Goal: Task Accomplishment & Management: Use online tool/utility

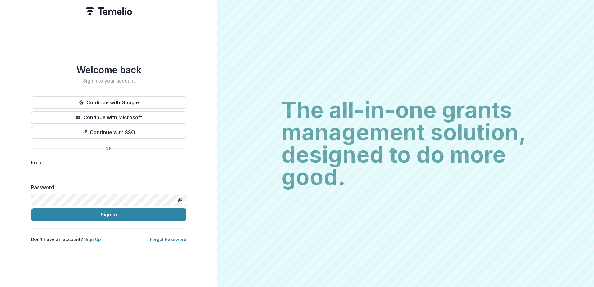
type input "**********"
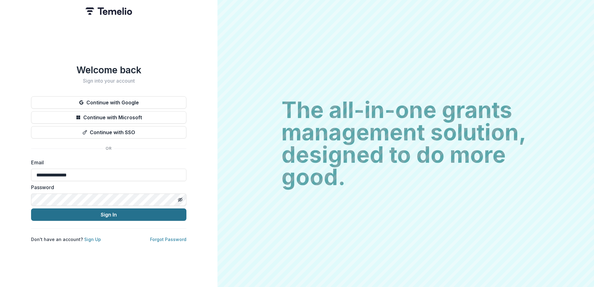
click at [113, 214] on button "Sign In" at bounding box center [108, 214] width 155 height 12
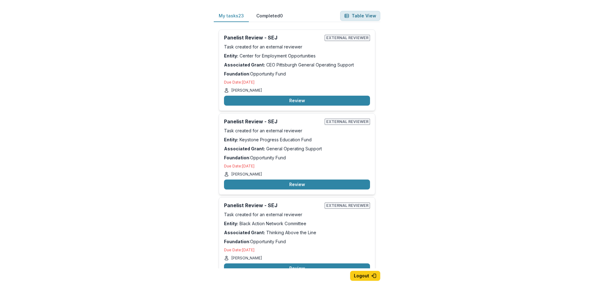
click at [359, 16] on button "Table View" at bounding box center [360, 16] width 40 height 10
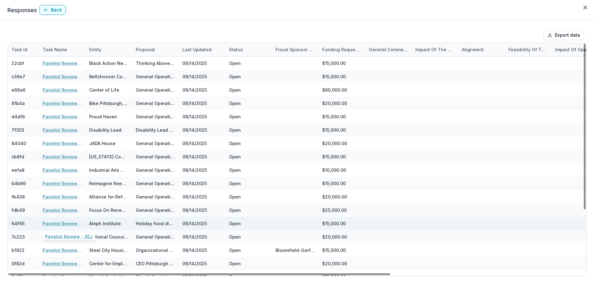
click at [65, 222] on link "Panelist Review - SEJ" at bounding box center [62, 223] width 39 height 7
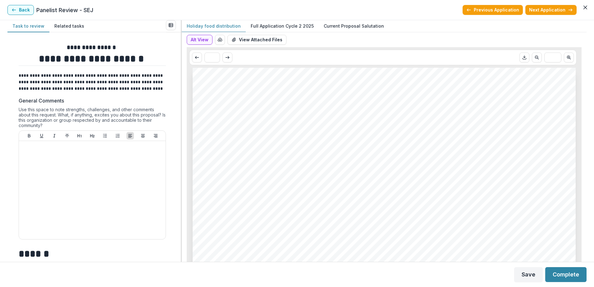
click at [294, 26] on p "Full Application Cycle 2 2025" at bounding box center [282, 26] width 63 height 7
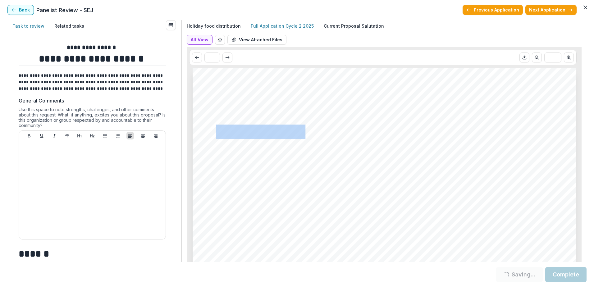
drag, startPoint x: 216, startPoint y: 132, endPoint x: 303, endPoint y: 133, distance: 87.6
click at [303, 133] on span "Aleph Institute" at bounding box center [260, 132] width 89 height 13
click at [522, 57] on icon "Download PDF" at bounding box center [524, 57] width 5 height 5
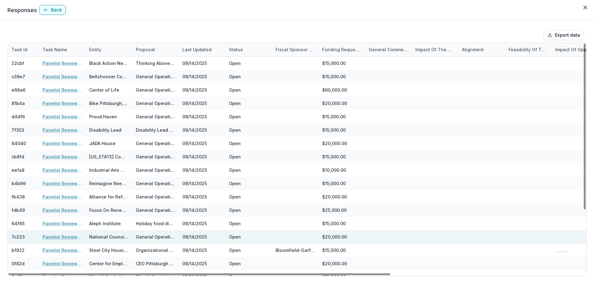
click at [586, 241] on div at bounding box center [574, 236] width 39 height 13
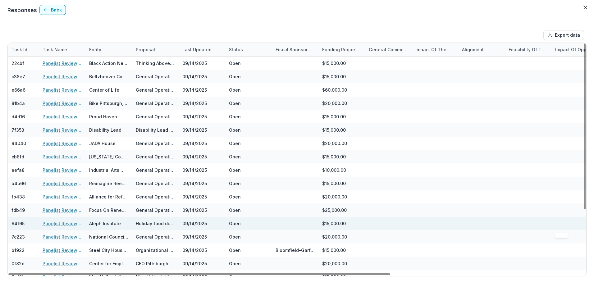
click at [584, 225] on div at bounding box center [574, 223] width 39 height 13
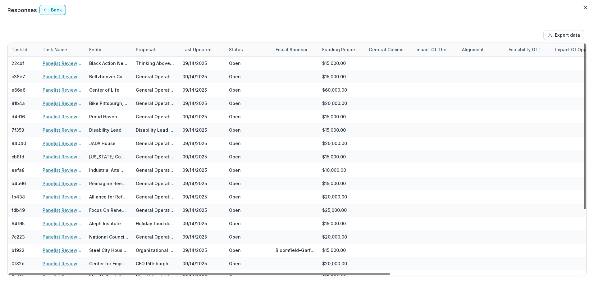
drag, startPoint x: 584, startPoint y: 199, endPoint x: 593, endPoint y: 180, distance: 21.3
click at [586, 180] on div at bounding box center [585, 127] width 2 height 166
click at [55, 12] on button "Back" at bounding box center [52, 10] width 26 height 10
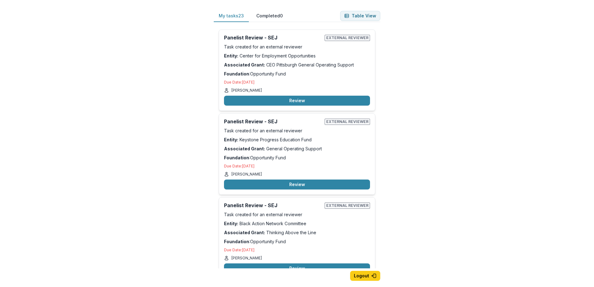
click at [589, 250] on div "My tasks 23 Completed 0 Table View Panelist Review - SEJ External reviewer Task…" at bounding box center [297, 143] width 594 height 287
click at [511, 248] on div "My tasks 23 Completed 0 Table View Panelist Review - SEJ External reviewer Task…" at bounding box center [297, 143] width 594 height 287
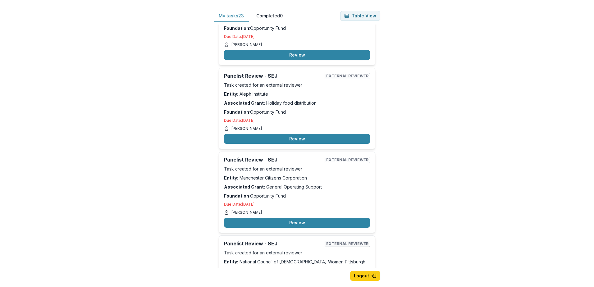
click at [382, 123] on div "My tasks 23 Completed 0 Table View Panelist Review - SEJ External reviewer Task…" at bounding box center [297, 153] width 186 height 307
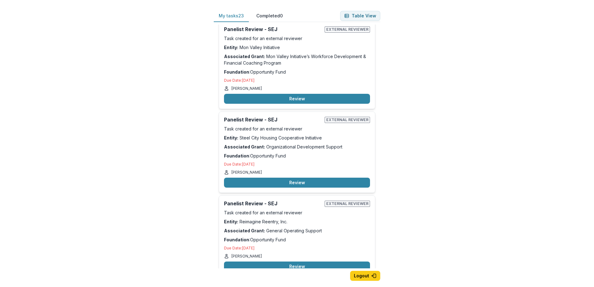
scroll to position [1067, 0]
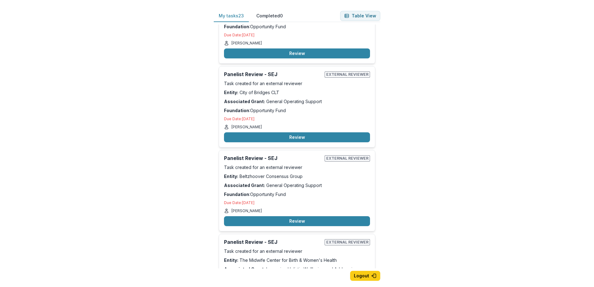
click at [381, 221] on div "My tasks 23 Completed 0 Table View Panelist Review - SEJ External reviewer Task…" at bounding box center [297, 153] width 186 height 307
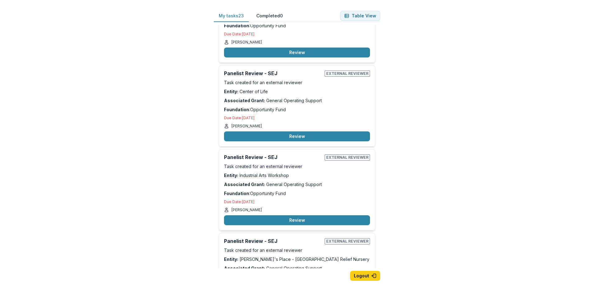
scroll to position [1707, 0]
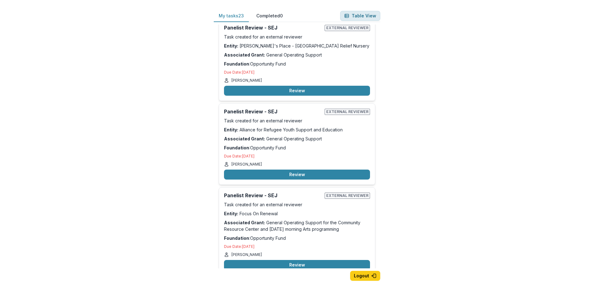
click at [356, 16] on button "Table View" at bounding box center [360, 16] width 40 height 10
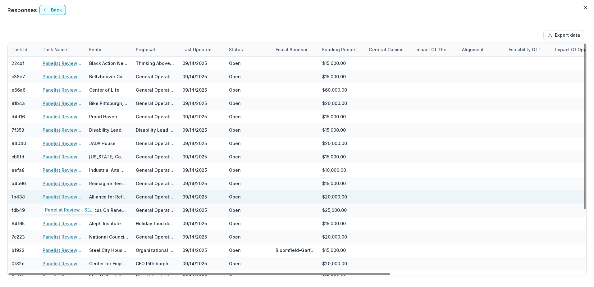
click at [58, 197] on link "Panelist Review - SEJ" at bounding box center [62, 197] width 39 height 7
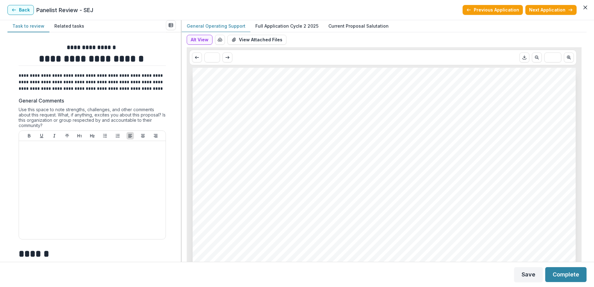
click at [287, 26] on p "Full Application Cycle 2 2025" at bounding box center [286, 26] width 63 height 7
click at [523, 60] on icon "Download PDF" at bounding box center [524, 57] width 5 height 5
click at [20, 12] on button "Back" at bounding box center [20, 10] width 26 height 10
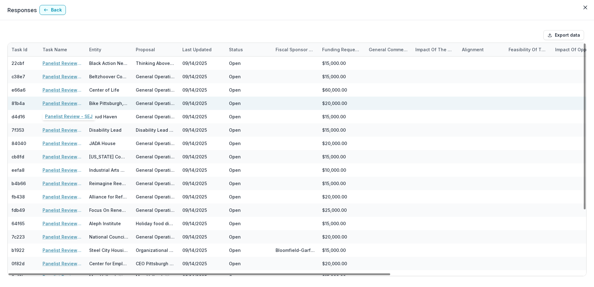
click at [66, 102] on link "Panelist Review - SEJ" at bounding box center [62, 103] width 39 height 7
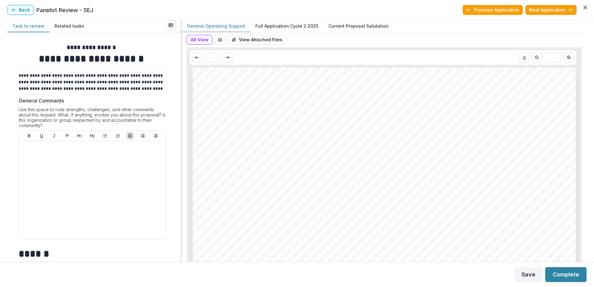
click at [294, 25] on p "Full Application Cycle 2 2025" at bounding box center [286, 26] width 63 height 7
click at [523, 60] on icon "Download PDF" at bounding box center [524, 57] width 5 height 5
click at [27, 10] on button "Back" at bounding box center [20, 10] width 26 height 10
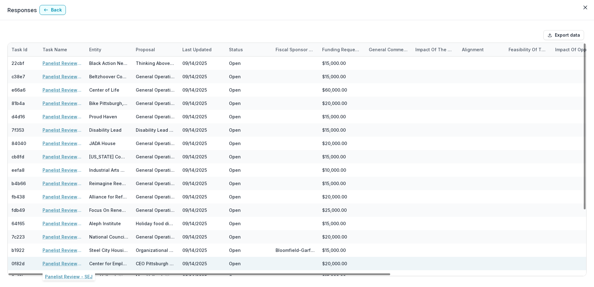
click at [58, 262] on link "Panelist Review - SEJ" at bounding box center [62, 263] width 39 height 7
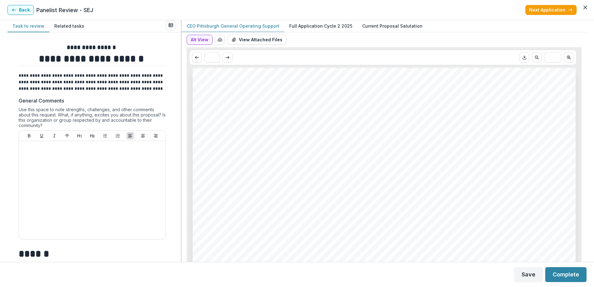
click at [328, 25] on p "Full Application Cycle 2 2025" at bounding box center [320, 26] width 63 height 7
click at [522, 58] on icon "Download PDF" at bounding box center [524, 57] width 5 height 5
click at [21, 8] on button "Back" at bounding box center [20, 10] width 26 height 10
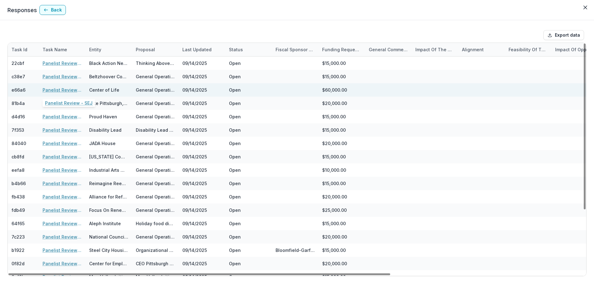
click at [57, 89] on link "Panelist Review - SEJ" at bounding box center [62, 90] width 39 height 7
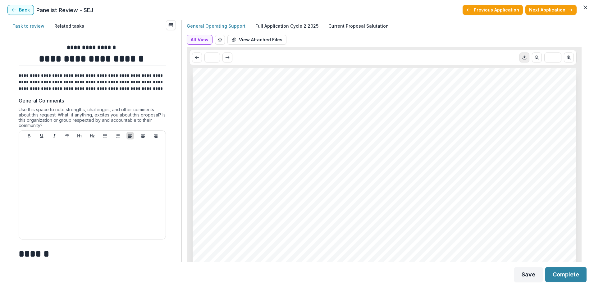
click at [524, 57] on polyline "Download PDF" at bounding box center [525, 57] width 2 height 1
click at [25, 10] on button "Back" at bounding box center [20, 10] width 26 height 10
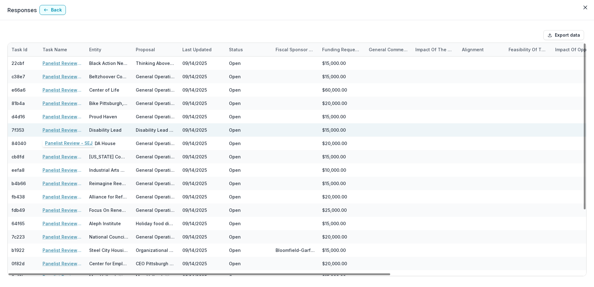
click at [57, 128] on link "Panelist Review - SEJ" at bounding box center [62, 130] width 39 height 7
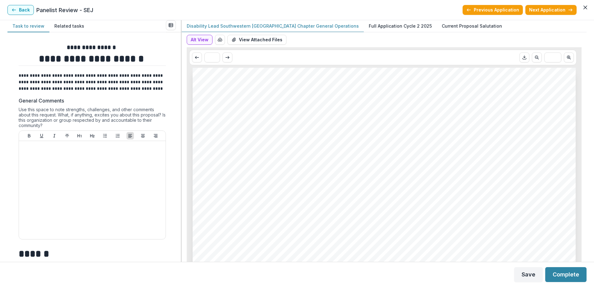
click at [369, 26] on p "Full Application Cycle 2 2025" at bounding box center [400, 26] width 63 height 7
click at [523, 58] on icon "Download PDF" at bounding box center [524, 57] width 5 height 5
click at [22, 12] on button "Back" at bounding box center [20, 10] width 26 height 10
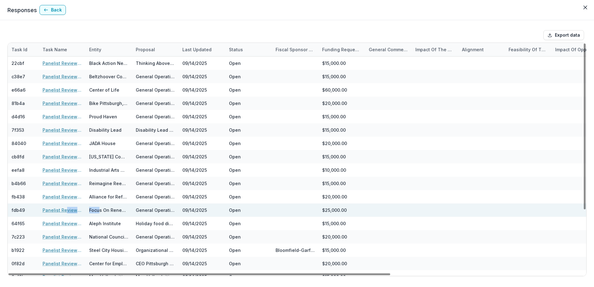
drag, startPoint x: 85, startPoint y: 213, endPoint x: 65, endPoint y: 212, distance: 19.6
click at [65, 212] on div "fdb49 Panelist Review - SEJ Focus On Renewal General Operating Support for the …" at bounding box center [443, 210] width 870 height 13
click at [65, 212] on link "Panelist Review - SEJ" at bounding box center [62, 210] width 39 height 7
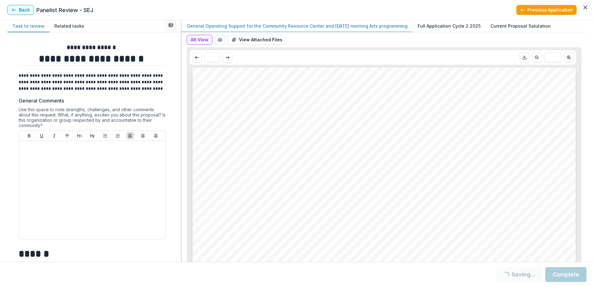
click at [431, 28] on p "Full Application Cycle 2 2025" at bounding box center [449, 26] width 63 height 7
click at [523, 56] on icon "Download PDF" at bounding box center [524, 57] width 5 height 5
click at [22, 11] on button "Back" at bounding box center [20, 10] width 26 height 10
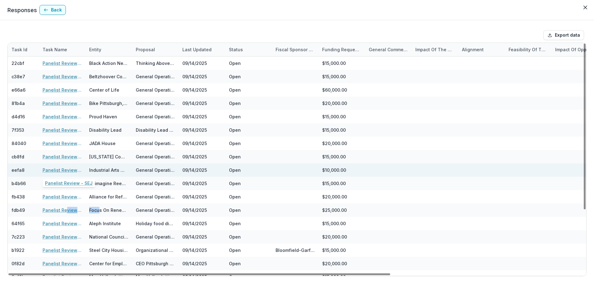
click at [58, 170] on link "Panelist Review - SEJ" at bounding box center [62, 170] width 39 height 7
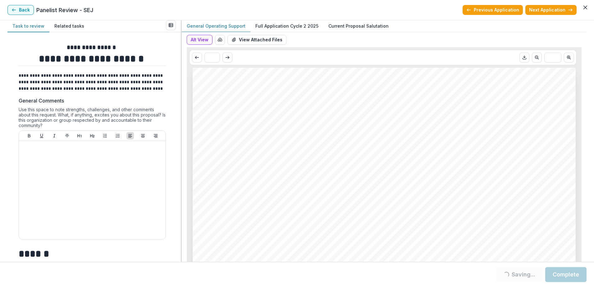
click at [281, 25] on p "Full Application Cycle 2 2025" at bounding box center [286, 26] width 63 height 7
click at [522, 59] on icon "Download PDF" at bounding box center [524, 57] width 5 height 5
click at [23, 8] on button "Back" at bounding box center [20, 10] width 26 height 10
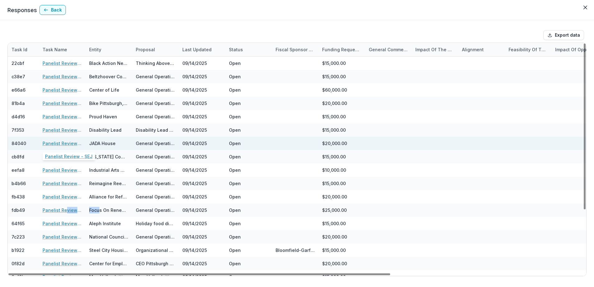
click at [63, 144] on link "Panelist Review - SEJ" at bounding box center [62, 143] width 39 height 7
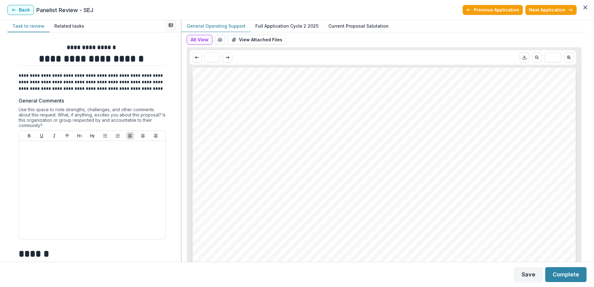
click at [279, 25] on p "Full Application Cycle 2 2025" at bounding box center [286, 26] width 63 height 7
click at [524, 58] on icon "Download PDF" at bounding box center [524, 57] width 5 height 5
click at [21, 10] on button "Back" at bounding box center [20, 10] width 26 height 10
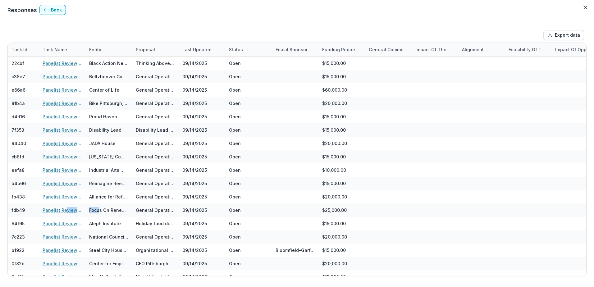
click at [21, 10] on p "Responses" at bounding box center [22, 10] width 30 height 8
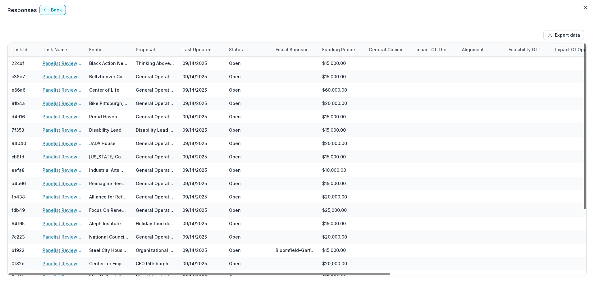
click at [586, 205] on div at bounding box center [585, 127] width 2 height 166
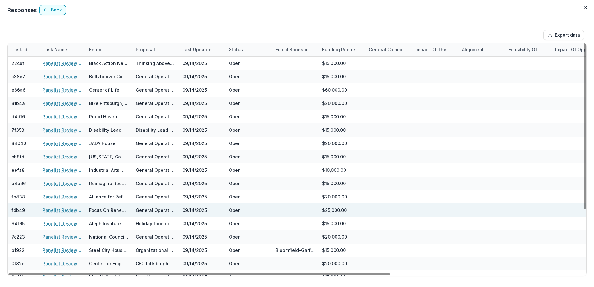
click at [585, 211] on div at bounding box center [574, 210] width 39 height 13
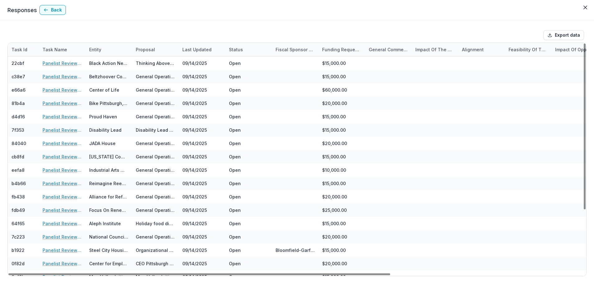
click at [73, 281] on div "Export data Task Id Task Name Entity Proposal Last Updated Status Fiscal Sponso…" at bounding box center [297, 153] width 594 height 267
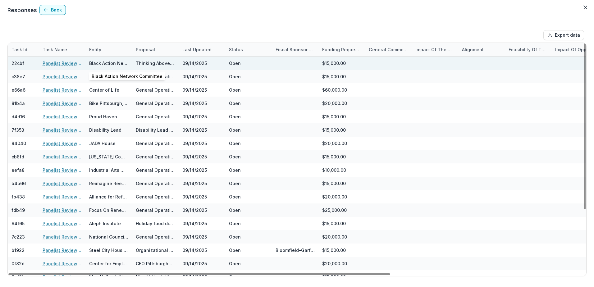
click at [112, 65] on div "Black Action Network Committee" at bounding box center [108, 63] width 39 height 7
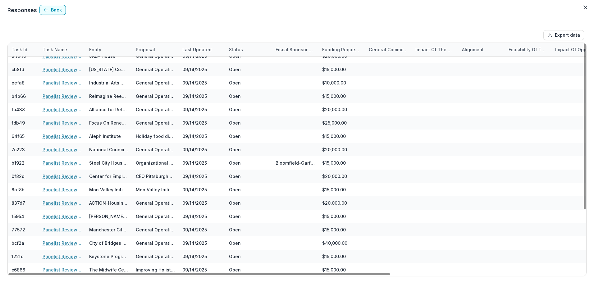
scroll to position [88, 0]
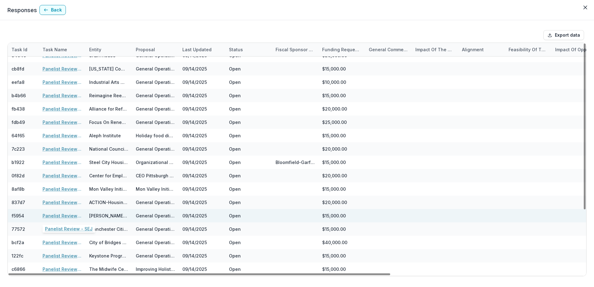
click at [58, 216] on link "Panelist Review - SEJ" at bounding box center [62, 216] width 39 height 7
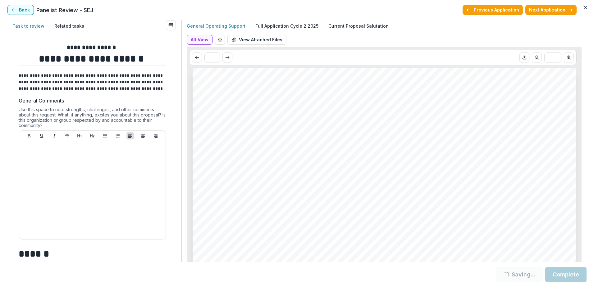
click at [288, 27] on p "Full Application Cycle 2 2025" at bounding box center [286, 26] width 63 height 7
click at [522, 58] on icon "Download PDF" at bounding box center [524, 57] width 5 height 5
click at [22, 12] on button "Back" at bounding box center [20, 10] width 26 height 10
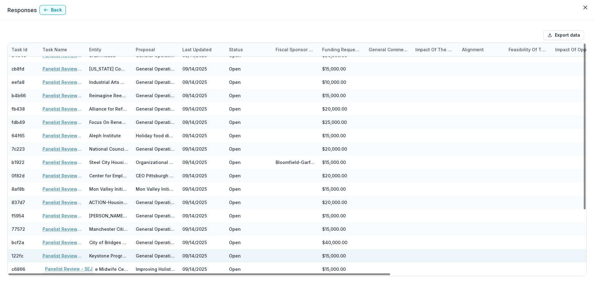
click at [55, 254] on link "Panelist Review - SEJ" at bounding box center [62, 256] width 39 height 7
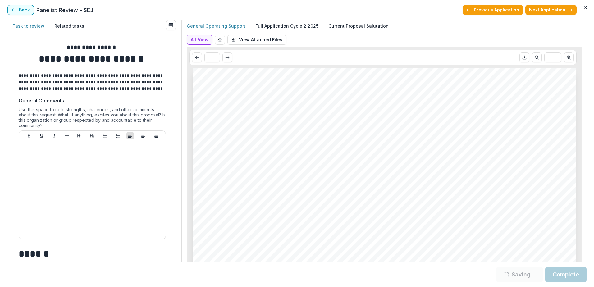
click at [278, 25] on p "Full Application Cycle 2 2025" at bounding box center [286, 26] width 63 height 7
click at [522, 58] on icon "Download PDF" at bounding box center [524, 57] width 5 height 5
click at [25, 11] on button "Back" at bounding box center [20, 10] width 26 height 10
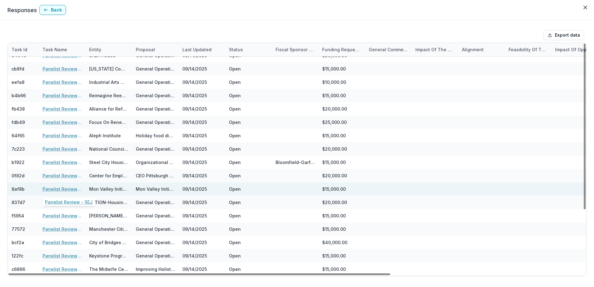
click at [67, 190] on link "Panelist Review - SEJ" at bounding box center [62, 189] width 39 height 7
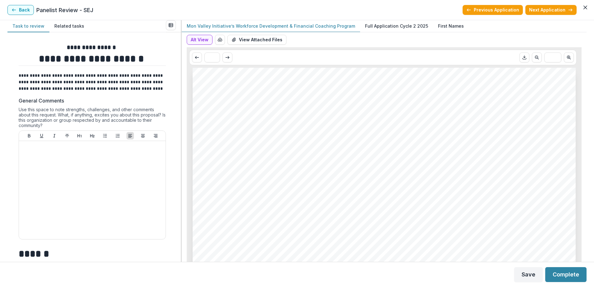
click at [384, 25] on p "Full Application Cycle 2 2025" at bounding box center [396, 26] width 63 height 7
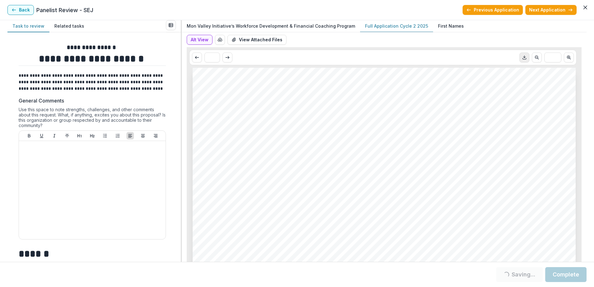
click at [522, 57] on icon "Download PDF" at bounding box center [524, 57] width 5 height 5
click at [21, 9] on button "Back" at bounding box center [20, 10] width 26 height 10
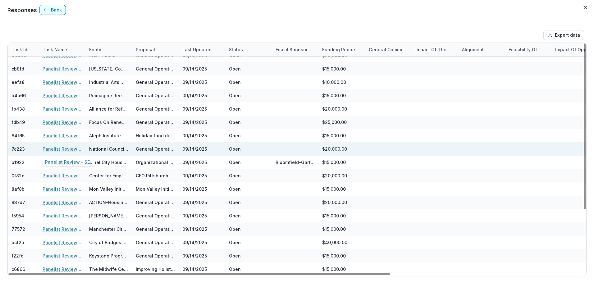
click at [57, 149] on link "Panelist Review - SEJ" at bounding box center [62, 149] width 39 height 7
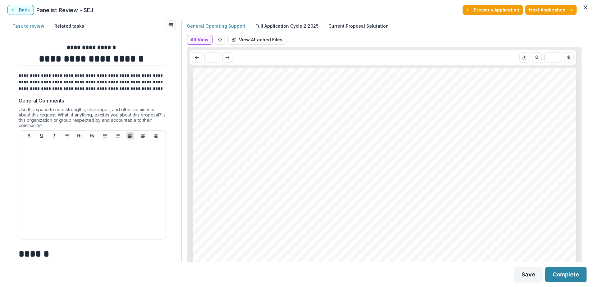
click at [298, 26] on p "Full Application Cycle 2 2025" at bounding box center [286, 26] width 63 height 7
click at [524, 57] on polyline "Download PDF" at bounding box center [525, 57] width 2 height 1
click at [23, 9] on button "Back" at bounding box center [20, 10] width 26 height 10
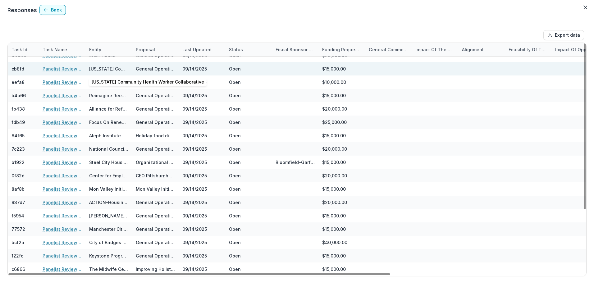
click at [115, 70] on div "[US_STATE] Community Health Worker Collaborative" at bounding box center [108, 69] width 39 height 7
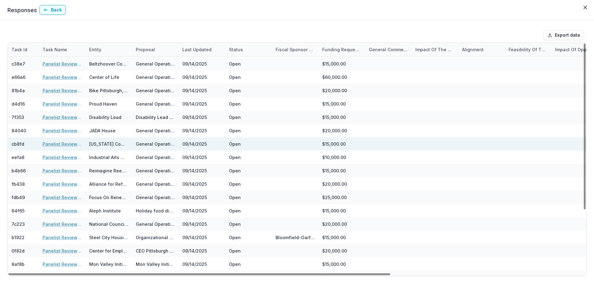
scroll to position [1, 0]
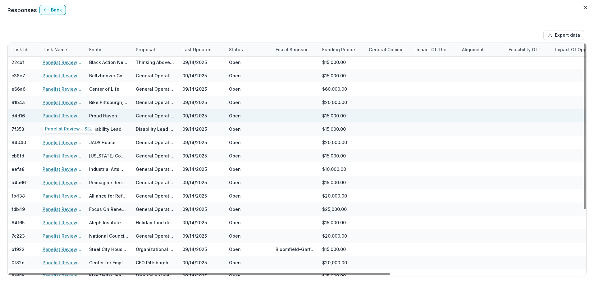
click at [58, 116] on link "Panelist Review - SEJ" at bounding box center [62, 115] width 39 height 7
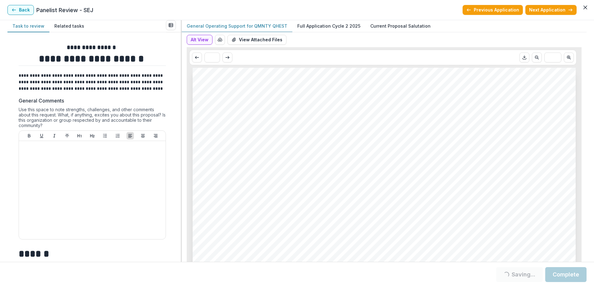
click at [329, 26] on p "Full Application Cycle 2 2025" at bounding box center [328, 26] width 63 height 7
click at [522, 58] on icon "Download PDF" at bounding box center [524, 57] width 5 height 5
click at [21, 10] on button "Back" at bounding box center [20, 10] width 26 height 10
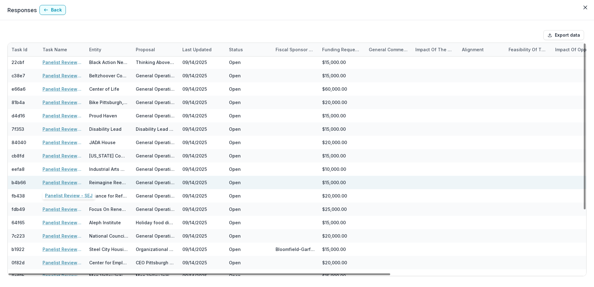
click at [58, 182] on link "Panelist Review - SEJ" at bounding box center [62, 182] width 39 height 7
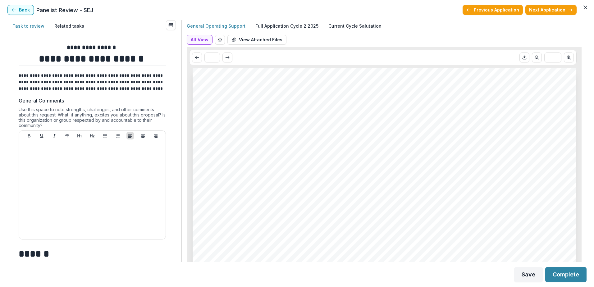
click at [289, 26] on p "Full Application Cycle 2 2025" at bounding box center [286, 26] width 63 height 7
click at [523, 59] on icon "Download PDF" at bounding box center [524, 57] width 5 height 5
click at [16, 9] on icon "button" at bounding box center [13, 9] width 5 height 5
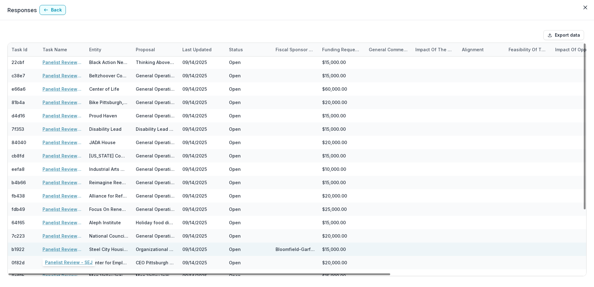
click at [54, 249] on link "Panelist Review - SEJ" at bounding box center [62, 249] width 39 height 7
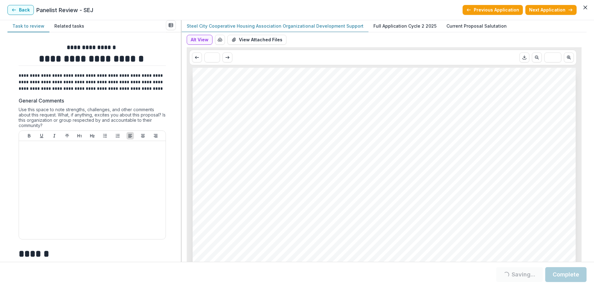
click at [403, 25] on p "Full Application Cycle 2 2025" at bounding box center [404, 26] width 63 height 7
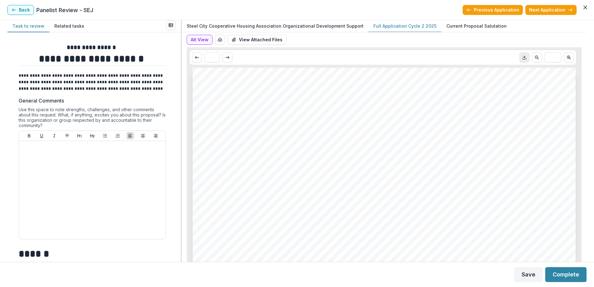
click at [523, 59] on icon "Download PDF" at bounding box center [524, 58] width 3 height 1
click at [21, 8] on button "Back" at bounding box center [20, 10] width 26 height 10
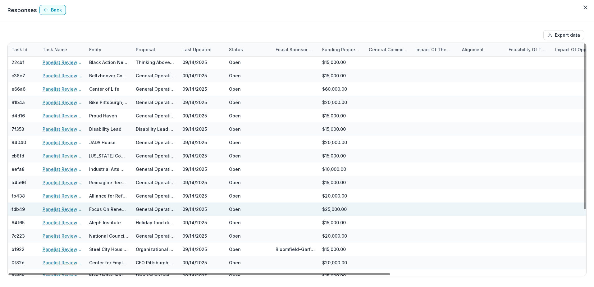
click at [212, 208] on div "09/14/2025" at bounding box center [202, 209] width 47 height 13
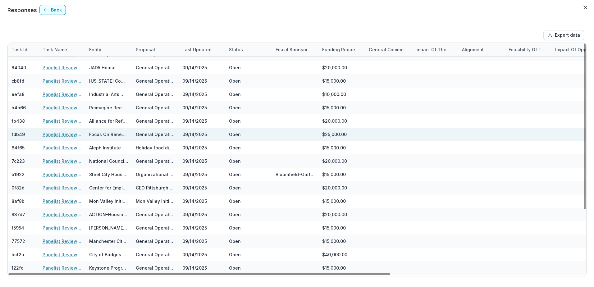
scroll to position [88, 0]
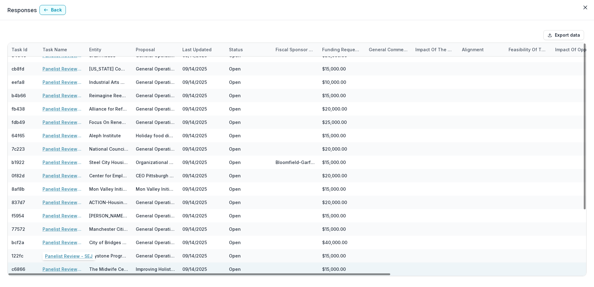
click at [62, 268] on link "Panelist Review - SEJ" at bounding box center [62, 269] width 39 height 7
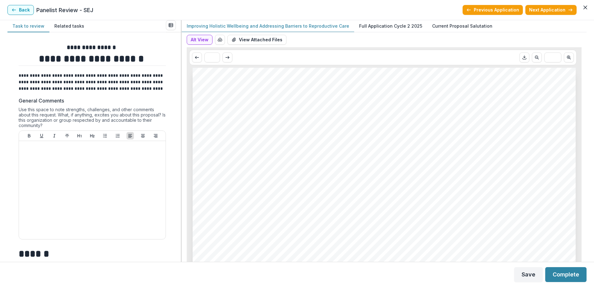
click at [372, 25] on p "Full Application Cycle 2 2025" at bounding box center [390, 26] width 63 height 7
click at [523, 59] on icon "Download PDF" at bounding box center [524, 58] width 3 height 1
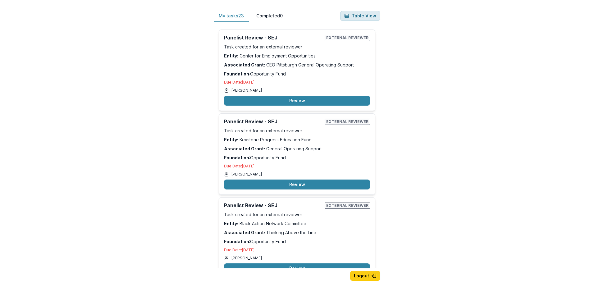
click at [368, 14] on button "Table View" at bounding box center [360, 16] width 40 height 10
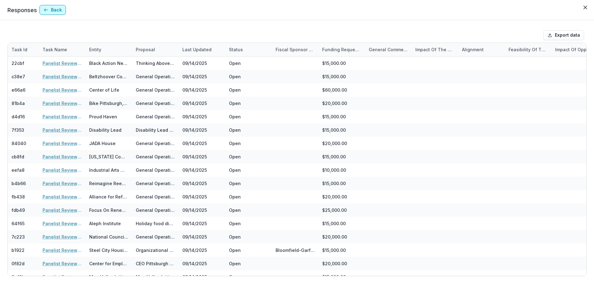
click at [54, 9] on button "Back" at bounding box center [52, 10] width 26 height 10
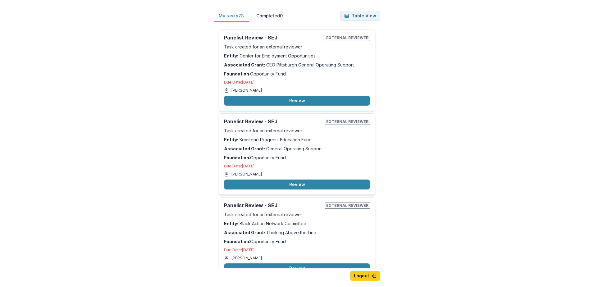
click at [592, 212] on div "My tasks 23 Completed 0 Table View Panelist Review - SEJ External reviewer Task…" at bounding box center [297, 143] width 594 height 287
click at [290, 101] on button "Review" at bounding box center [297, 101] width 146 height 10
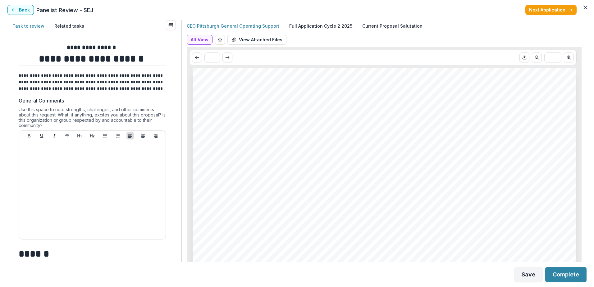
click at [178, 122] on div "**********" at bounding box center [93, 147] width 173 height 230
drag, startPoint x: 179, startPoint y: 77, endPoint x: 177, endPoint y: 70, distance: 7.4
click at [177, 70] on div "**********" at bounding box center [93, 147] width 173 height 230
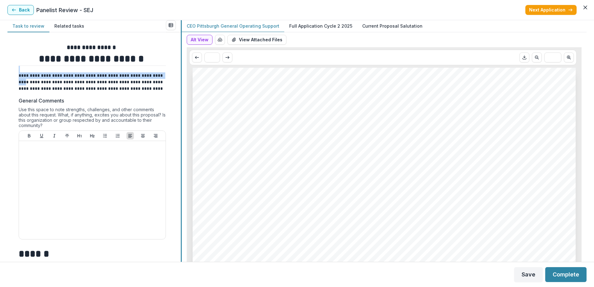
click at [180, 70] on div "**********" at bounding box center [296, 141] width 579 height 242
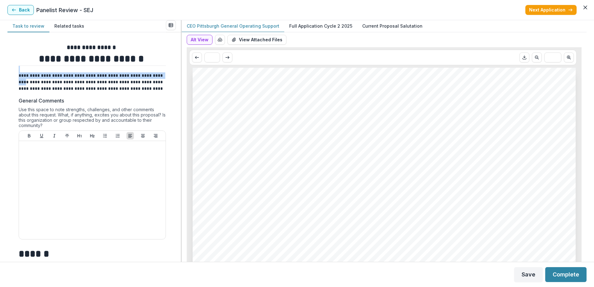
click at [70, 26] on button "Related tasks" at bounding box center [69, 26] width 40 height 12
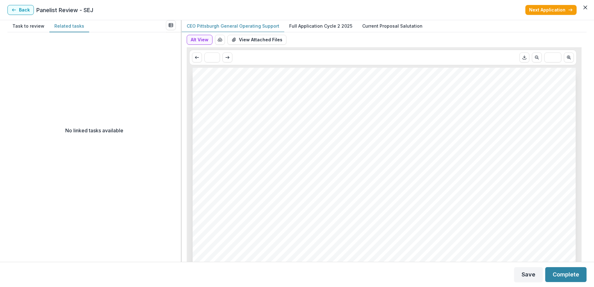
click at [38, 25] on button "Task to review" at bounding box center [28, 26] width 42 height 12
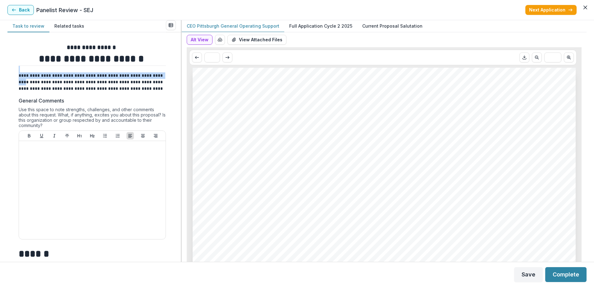
click at [125, 86] on p "**********" at bounding box center [91, 82] width 145 height 20
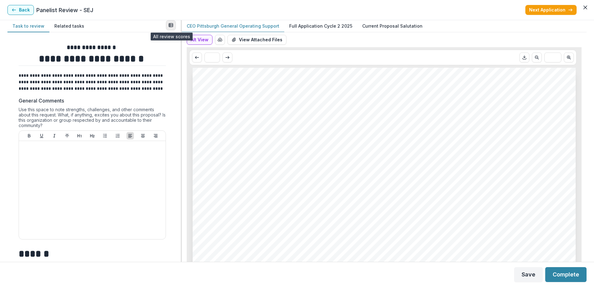
click at [170, 25] on line "View all reviews" at bounding box center [170, 24] width 0 height 3
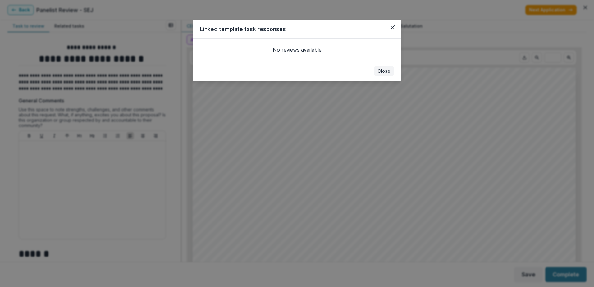
click at [387, 72] on button "Close" at bounding box center [384, 71] width 20 height 10
